Goal: Task Accomplishment & Management: Use online tool/utility

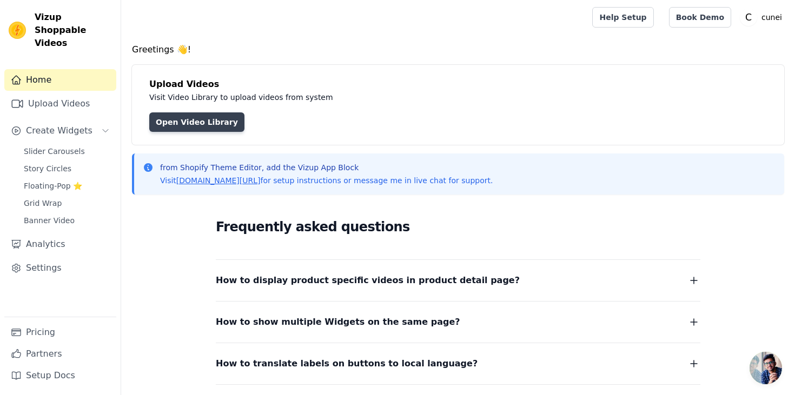
click at [210, 120] on link "Open Video Library" at bounding box center [196, 122] width 95 height 19
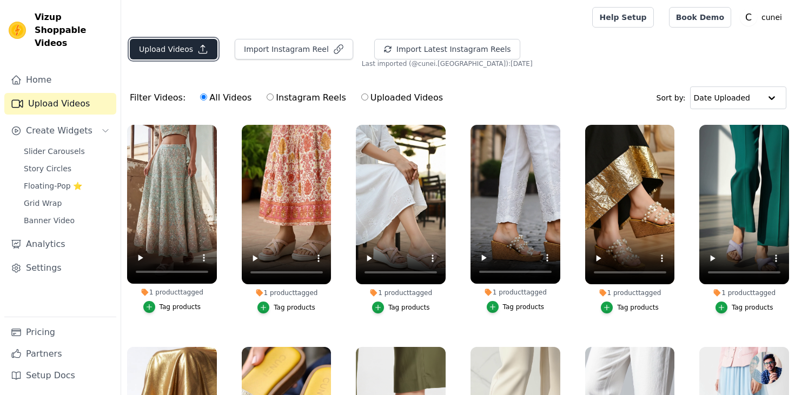
click at [179, 48] on button "Upload Videos" at bounding box center [174, 49] width 88 height 21
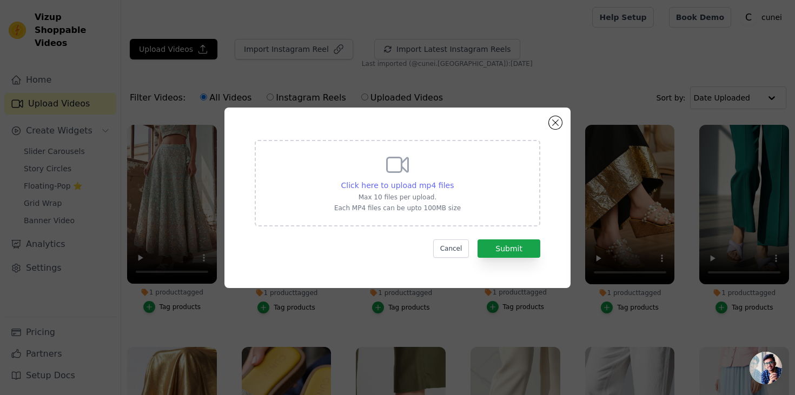
click at [424, 183] on span "Click here to upload mp4 files" at bounding box center [397, 185] width 113 height 9
click at [453, 180] on input "Click here to upload mp4 files Max 10 files per upload. Each MP4 files can be u…" at bounding box center [453, 180] width 1 height 1
type input "C:\fakepath\rustic-boho-brown-video-d937c303.mp4"
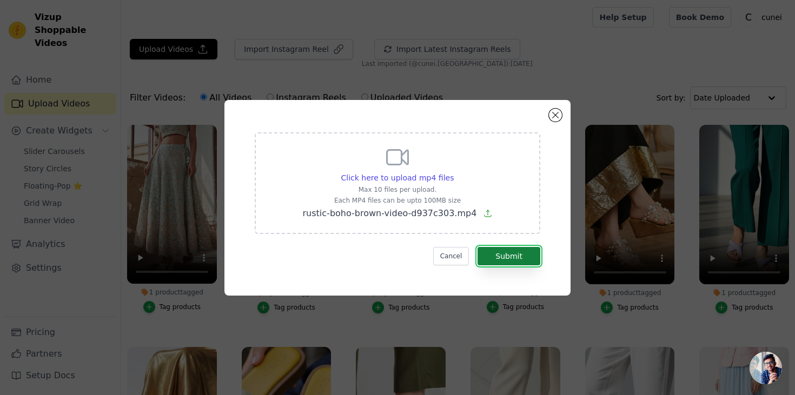
click at [493, 255] on button "Submit" at bounding box center [509, 256] width 63 height 18
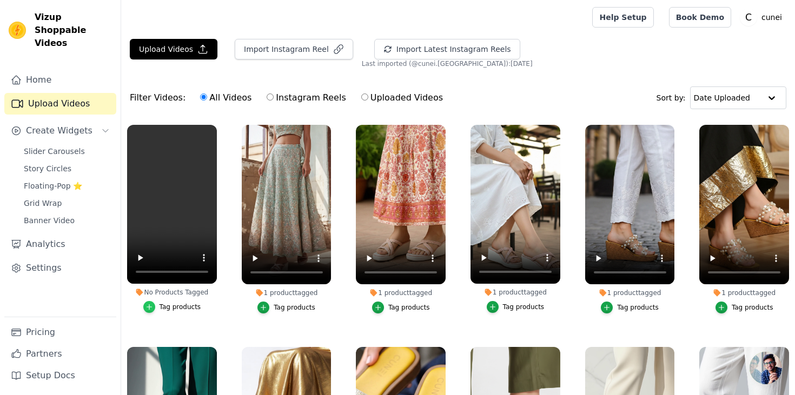
click at [150, 307] on icon "button" at bounding box center [150, 307] width 8 height 8
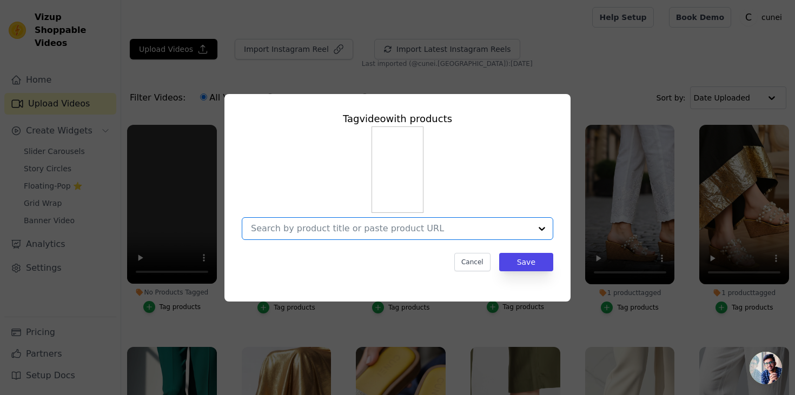
click at [313, 232] on input "No Products Tagged Tag video with products Option undefined, selected. Select i…" at bounding box center [391, 228] width 280 height 10
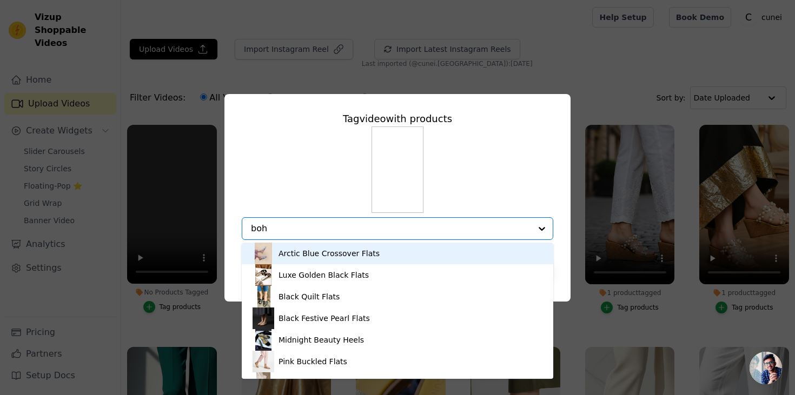
type input "boho"
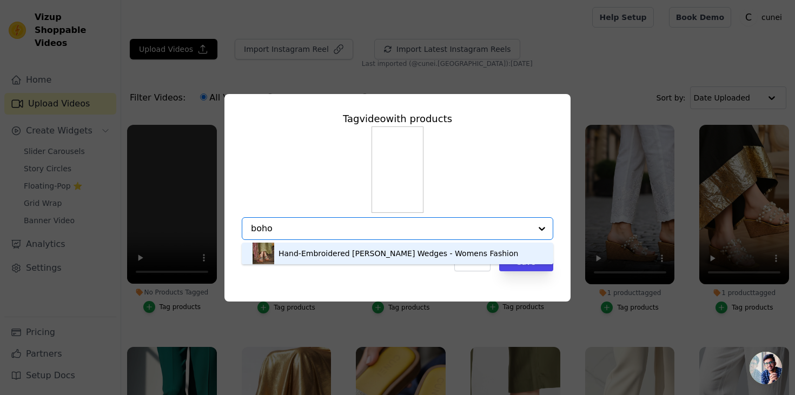
click at [335, 254] on div "Hand-Embroidered [PERSON_NAME] Wedges - Womens Fashion" at bounding box center [399, 253] width 240 height 11
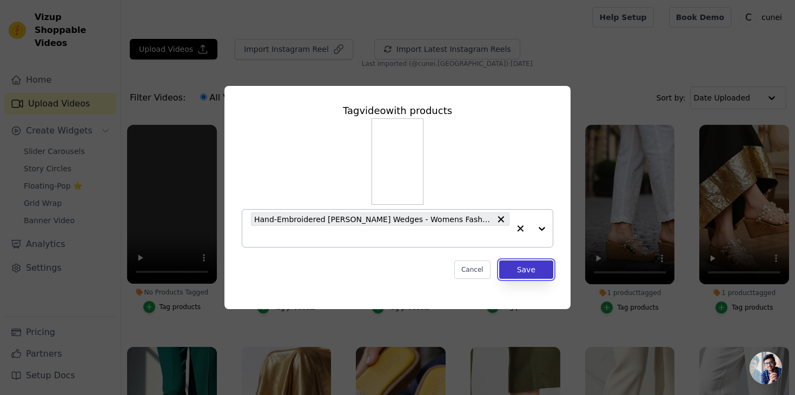
click at [534, 262] on button "Save" at bounding box center [526, 270] width 54 height 18
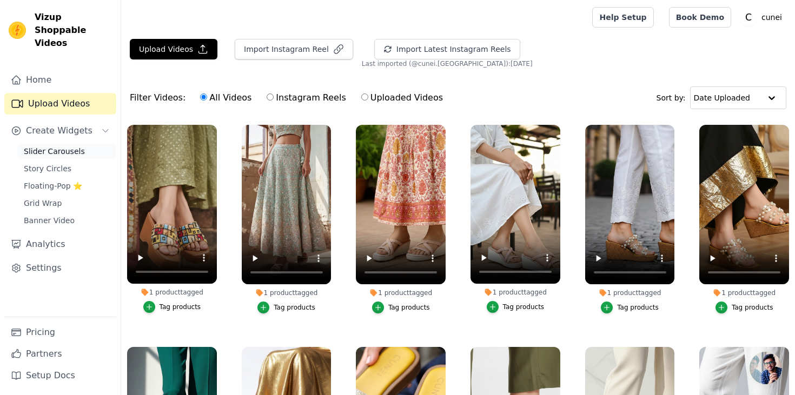
click at [54, 146] on span "Slider Carousels" at bounding box center [54, 151] width 61 height 11
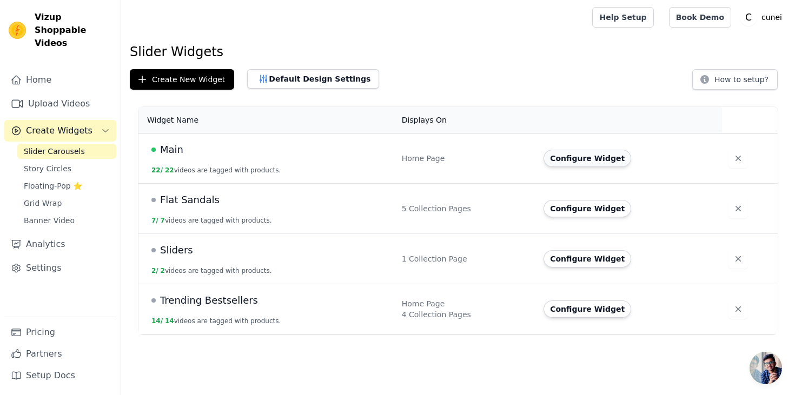
click at [597, 158] on button "Configure Widget" at bounding box center [588, 158] width 88 height 17
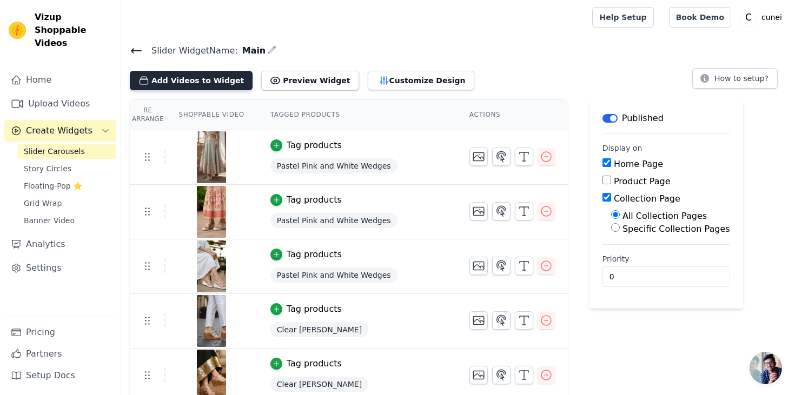
click at [212, 81] on button "Add Videos to Widget" at bounding box center [191, 80] width 123 height 19
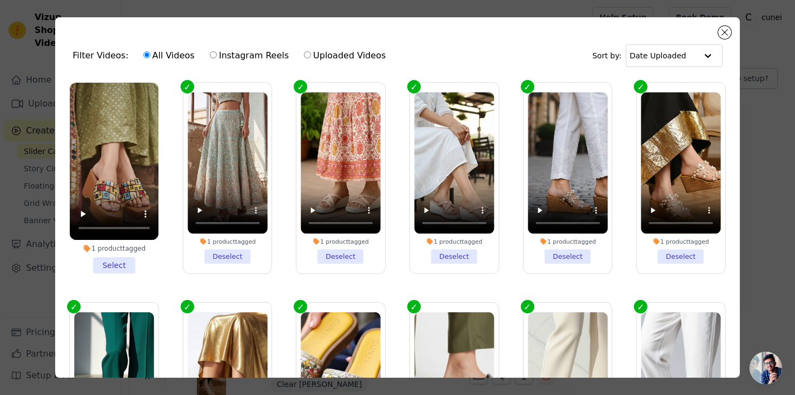
click at [108, 272] on li "1 product tagged Select" at bounding box center [114, 178] width 89 height 191
click at [0, 0] on input "1 product tagged Select" at bounding box center [0, 0] width 0 height 0
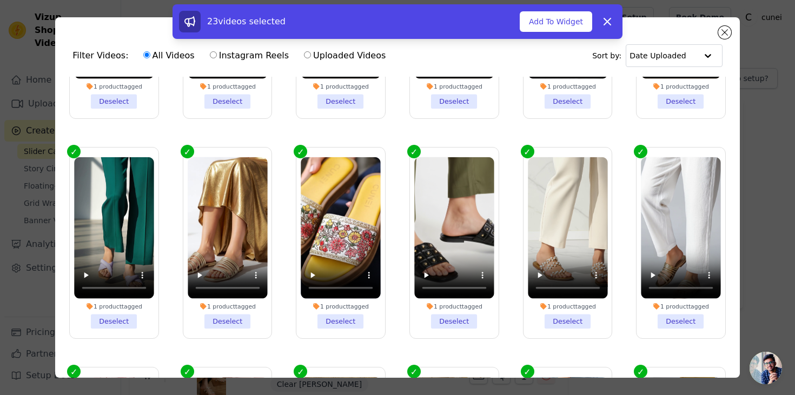
scroll to position [146, 0]
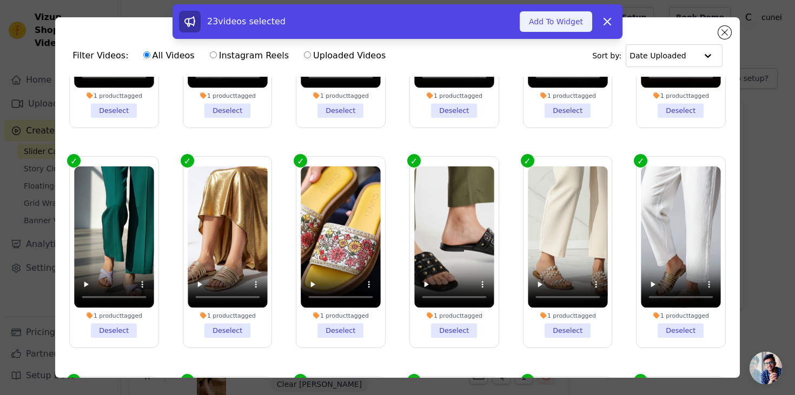
click at [554, 25] on button "Add To Widget" at bounding box center [556, 21] width 72 height 21
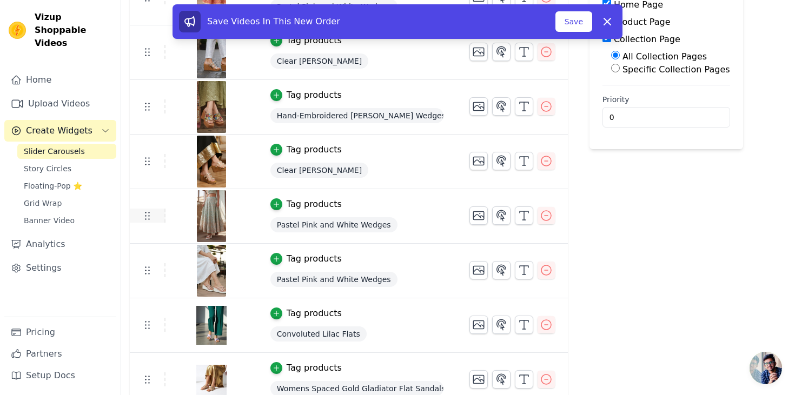
scroll to position [0, 0]
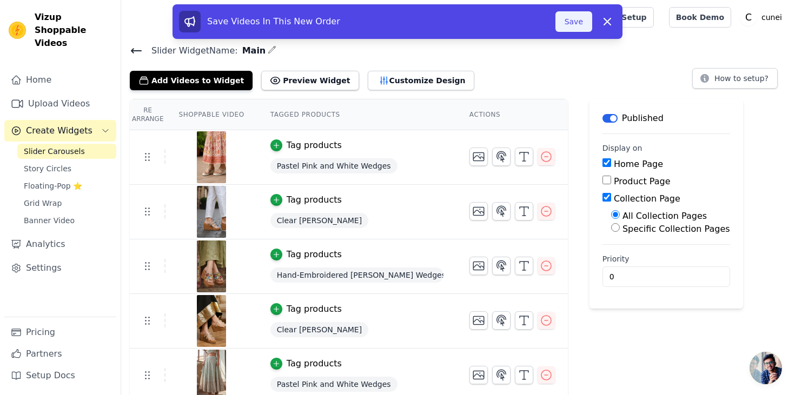
click at [569, 25] on button "Save" at bounding box center [574, 21] width 37 height 21
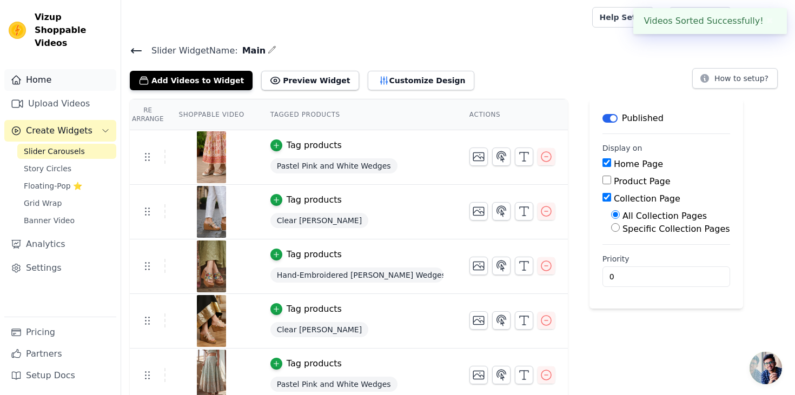
click at [40, 69] on link "Home" at bounding box center [60, 80] width 112 height 22
